Goal: Navigation & Orientation: Find specific page/section

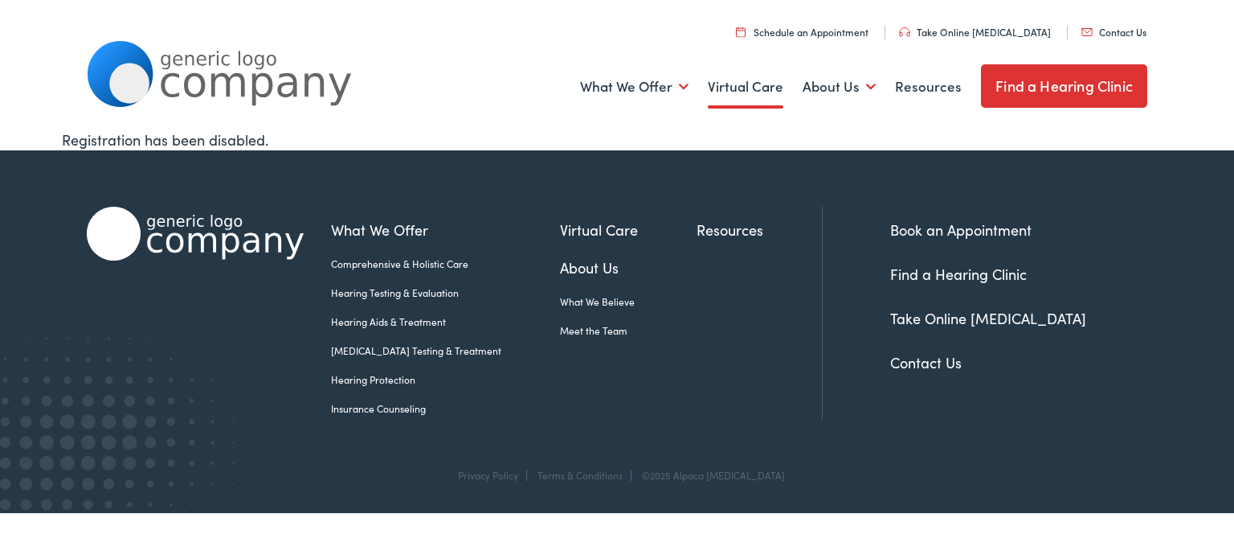
click at [771, 89] on link "Virtual Care" at bounding box center [746, 86] width 76 height 59
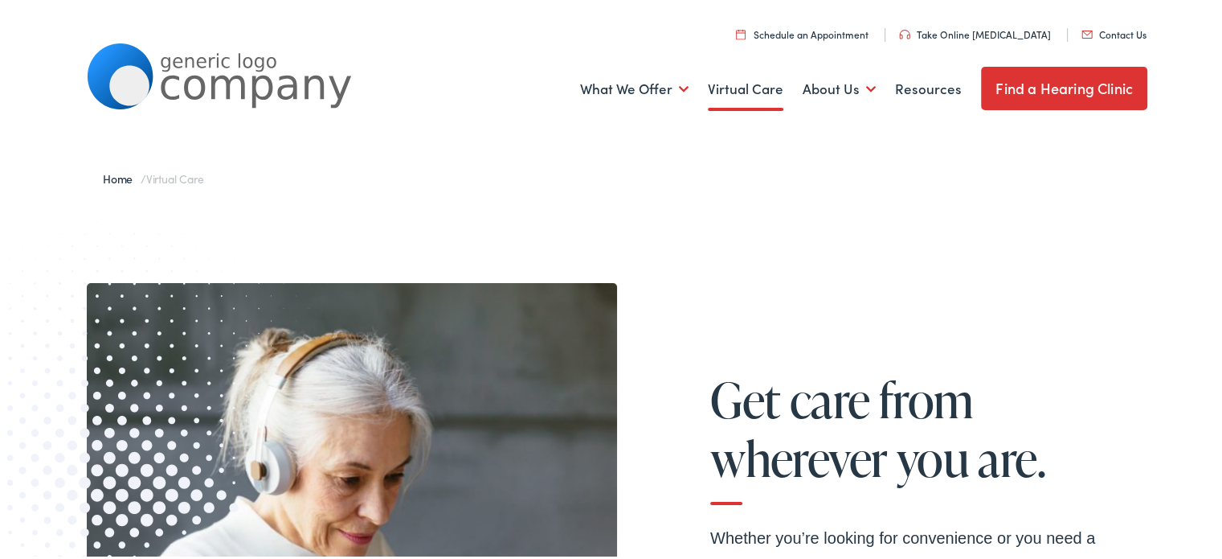
click at [1024, 85] on link "Find a Hearing Clinic" at bounding box center [1064, 85] width 166 height 43
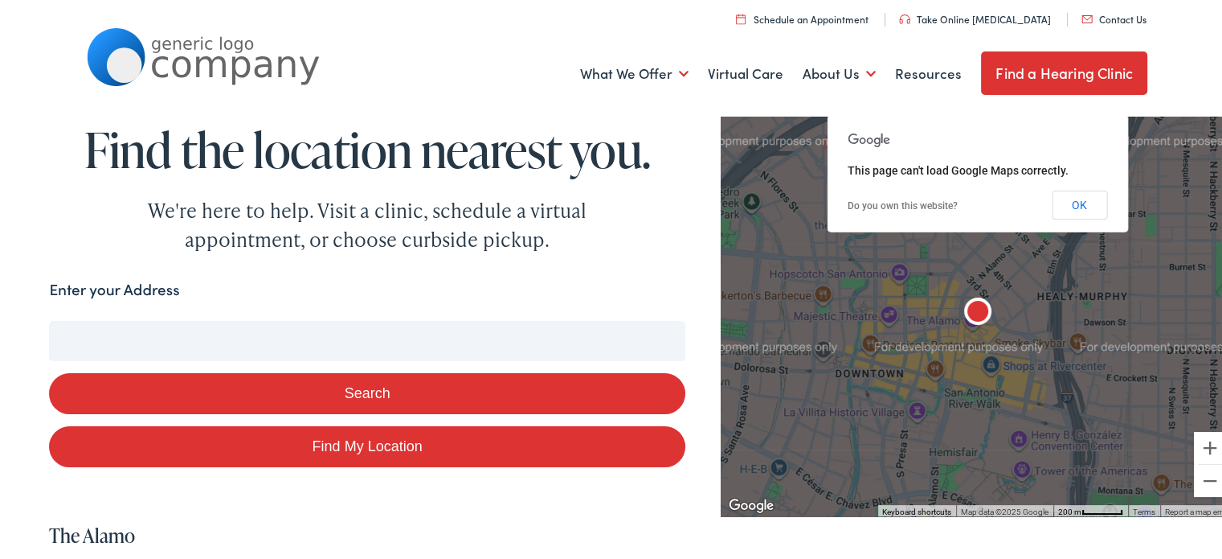
click at [361, 443] on link "Find My Location" at bounding box center [367, 444] width 636 height 41
type input "Phoenix, Arizona"
